Goal: Transaction & Acquisition: Purchase product/service

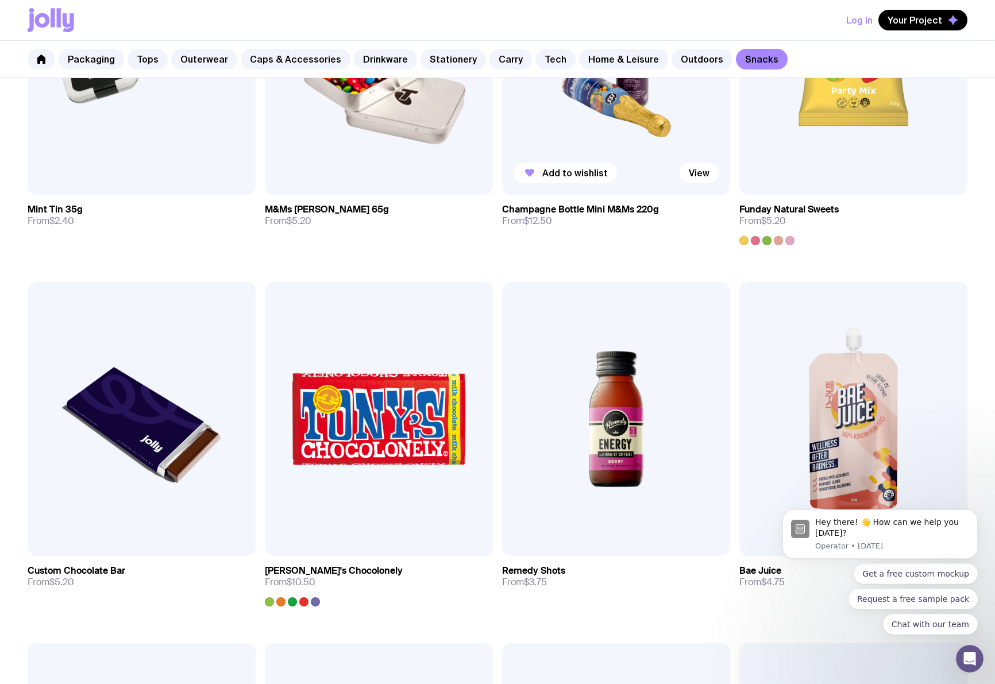
scroll to position [379, 0]
click at [633, 424] on img at bounding box center [616, 418] width 228 height 273
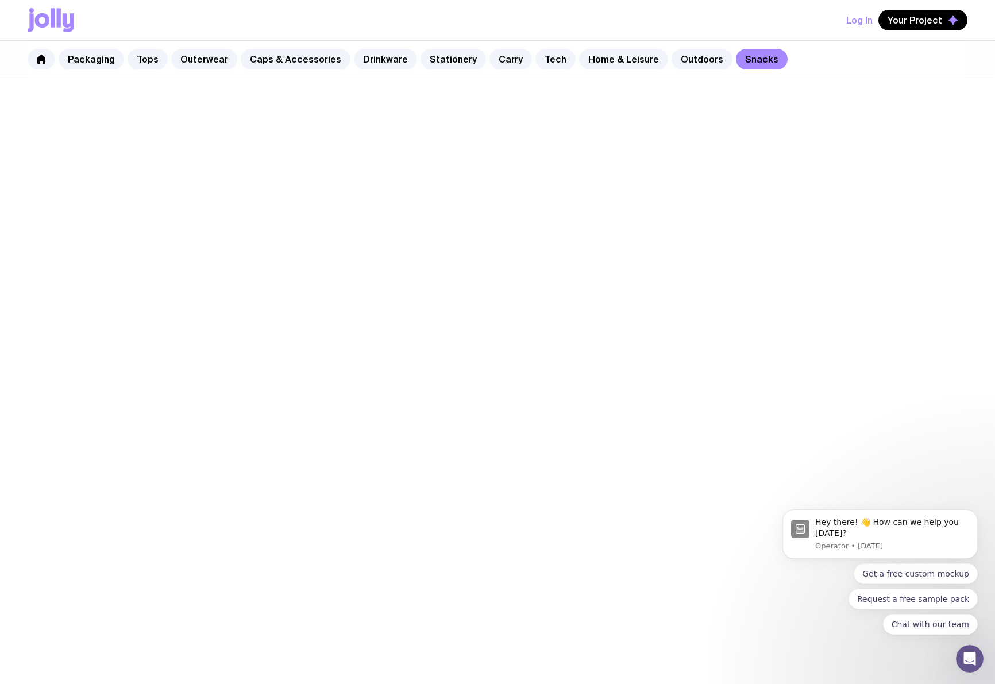
scroll to position [379, 0]
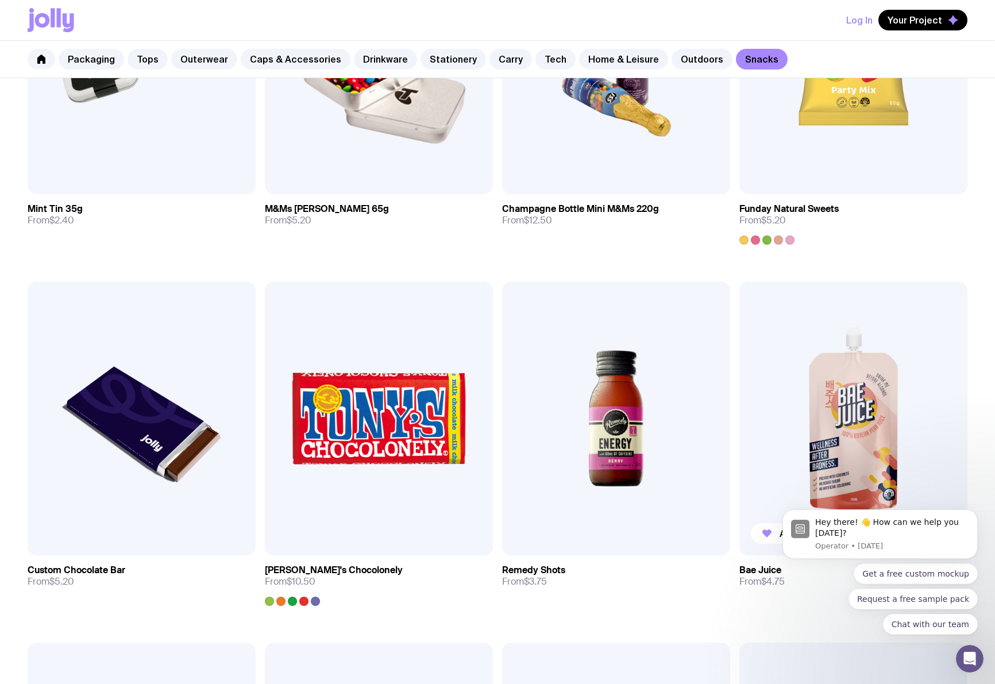
click at [811, 404] on img at bounding box center [853, 418] width 228 height 273
